Goal: Information Seeking & Learning: Learn about a topic

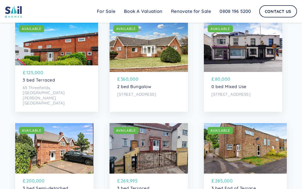
scroll to position [255, 0]
click at [50, 65] on div "SOLD AVAILABLE" at bounding box center [56, 44] width 83 height 44
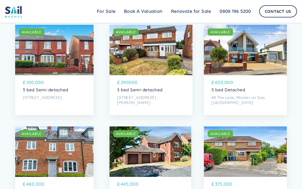
scroll to position [456, 0]
click at [42, 82] on p "100,000" at bounding box center [35, 82] width 18 height 7
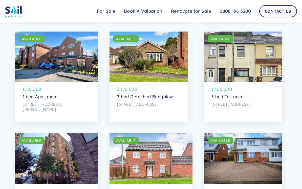
scroll to position [959, 0]
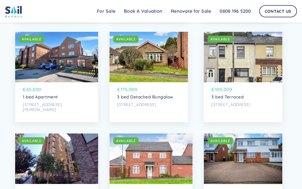
click at [38, 70] on div "SOLD AVAILABLE" at bounding box center [56, 57] width 83 height 51
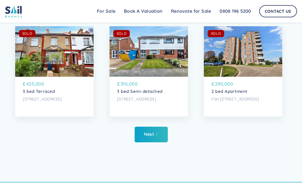
scroll to position [2117, 0]
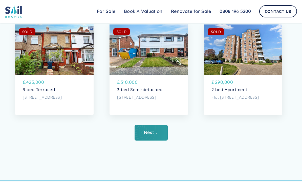
click at [160, 133] on link "Next" at bounding box center [151, 133] width 33 height 16
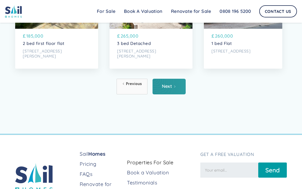
scroll to position [2168, 0]
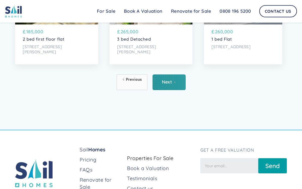
click at [168, 84] on link "Next" at bounding box center [168, 83] width 33 height 16
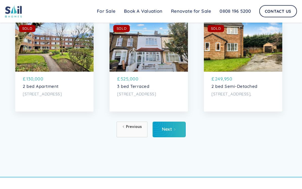
scroll to position [2123, 0]
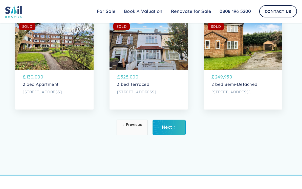
drag, startPoint x: 170, startPoint y: 121, endPoint x: 170, endPoint y: 117, distance: 4.6
click at [170, 121] on link "Next" at bounding box center [168, 128] width 33 height 16
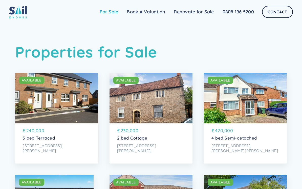
click at [112, 11] on link "For Sale" at bounding box center [108, 12] width 27 height 10
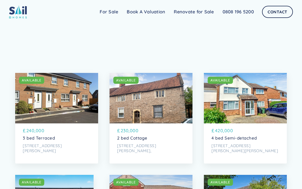
scroll to position [2177, 0]
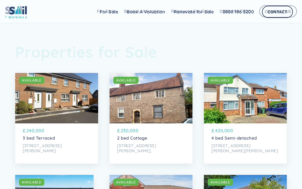
scroll to position [2127, 0]
